Goal: Transaction & Acquisition: Purchase product/service

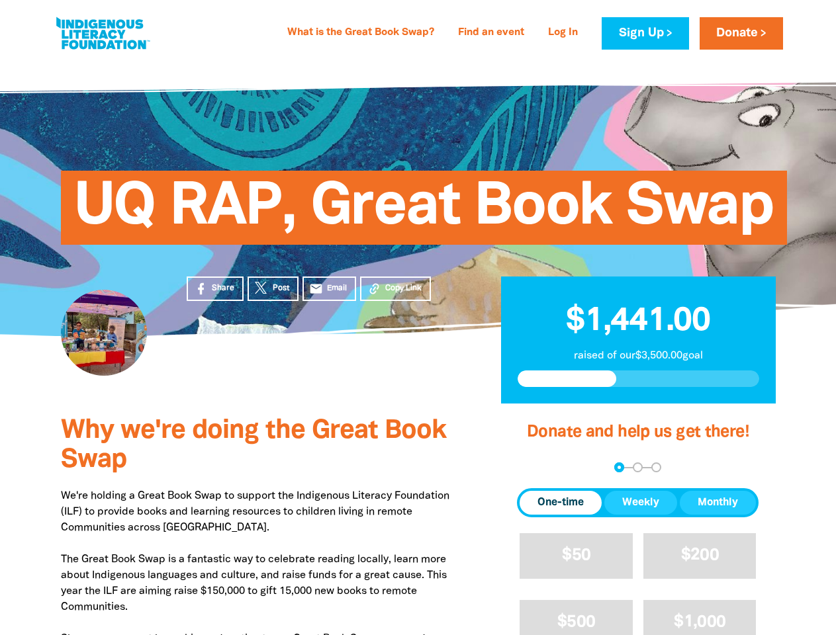
click at [418, 318] on div "UQ RAP, Great Book Swap" at bounding box center [418, 198] width 794 height 277
click at [395, 289] on span "Copy Link" at bounding box center [403, 289] width 36 height 12
click at [535, 468] on div "arrow_back Back Step 1 Step 2 Step 3" at bounding box center [638, 468] width 242 height 10
click at [619, 467] on div "Navigate to step 1 of 3 to enter your donation amount" at bounding box center [619, 467] width 3 height 3
click at [561, 503] on span "One-time" at bounding box center [560, 503] width 46 height 16
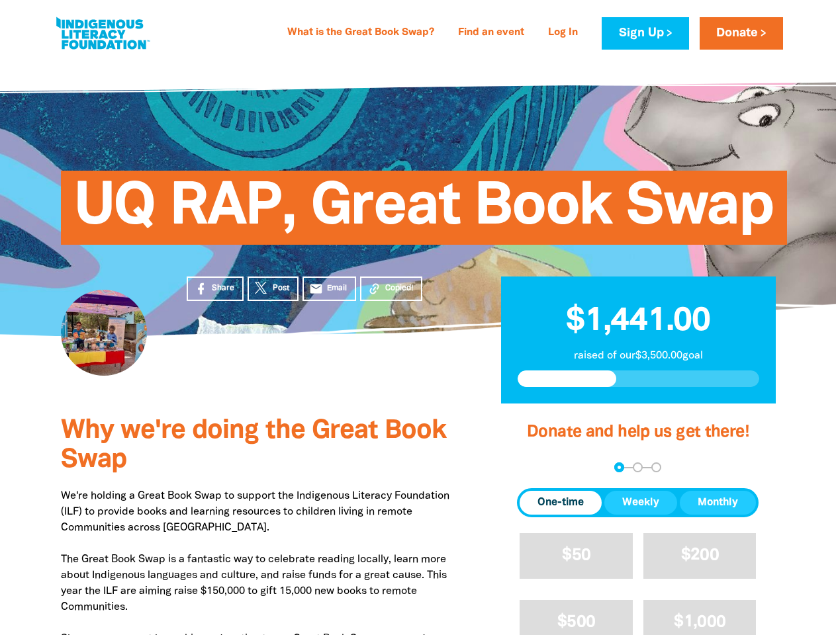
click at [641, 503] on span "Weekly" at bounding box center [640, 503] width 37 height 16
click at [717, 503] on span "Monthly" at bounding box center [718, 503] width 40 height 16
